Goal: Find specific page/section

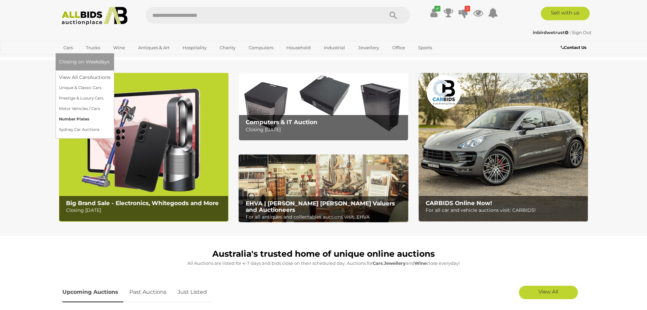
click at [72, 120] on link "Number Plates" at bounding box center [85, 119] width 52 height 10
click at [69, 75] on link "View All Cars Auctions" at bounding box center [86, 77] width 54 height 10
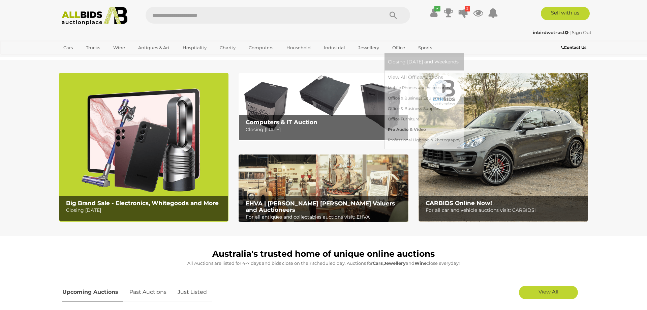
click at [403, 129] on link "Pro Audio & Video" at bounding box center [424, 129] width 72 height 10
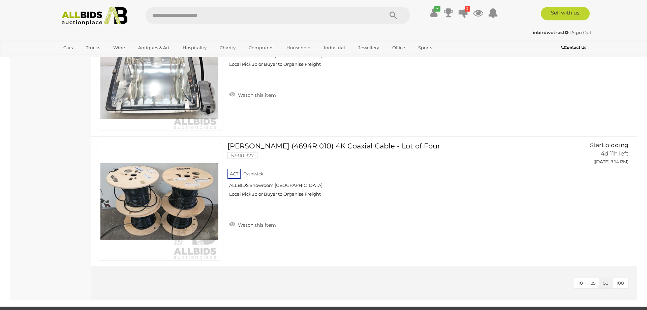
scroll to position [6241, 0]
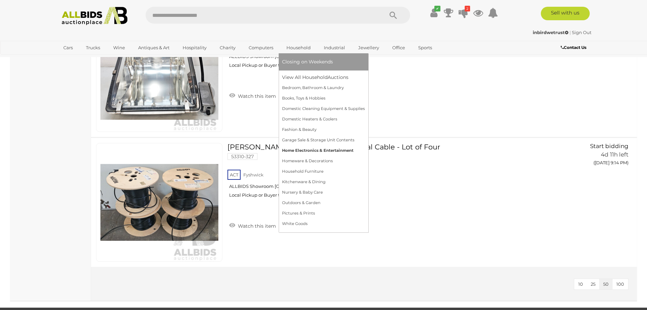
click at [306, 152] on link "Home Electronics & Entertainment" at bounding box center [323, 150] width 83 height 10
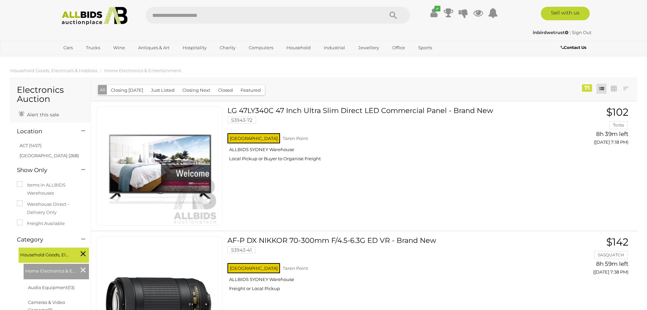
click at [27, 145] on link "ACT (1457)" at bounding box center [31, 144] width 22 height 5
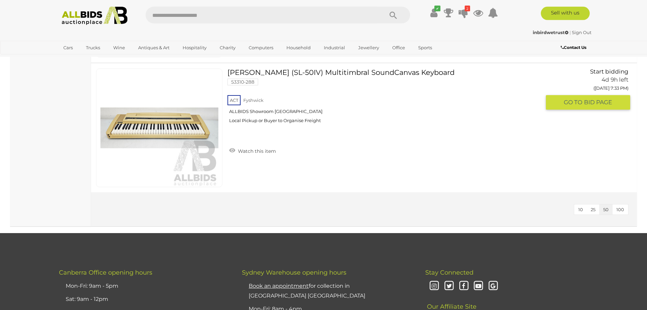
scroll to position [6413, 0]
